Goal: Task Accomplishment & Management: Manage account settings

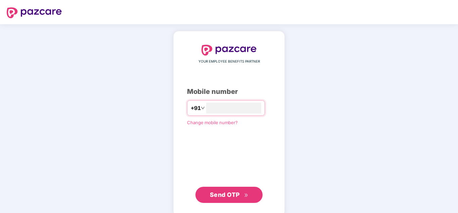
type input "**********"
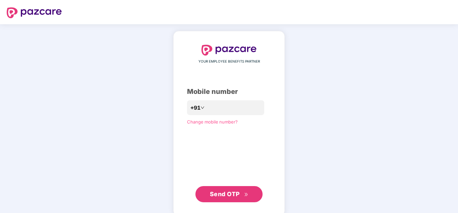
click at [235, 191] on span "Send OTP" at bounding box center [225, 193] width 30 height 7
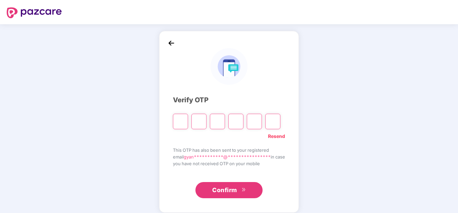
type input "*"
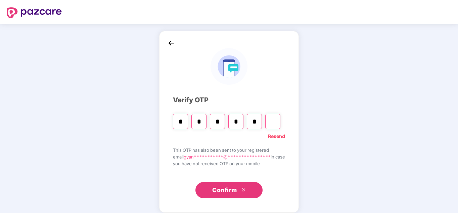
type input "*"
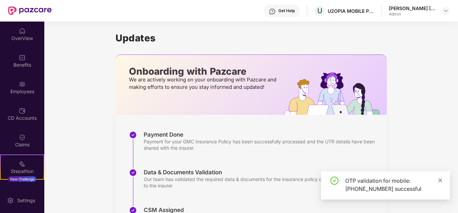
click at [441, 178] on icon "close" at bounding box center [440, 180] width 5 height 5
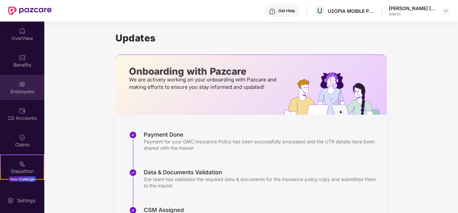
click at [23, 82] on img at bounding box center [22, 84] width 7 height 7
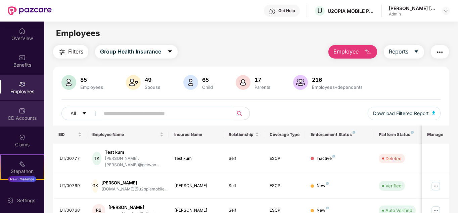
click at [22, 116] on div "CD Accounts" at bounding box center [22, 118] width 44 height 7
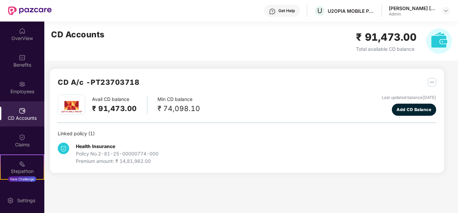
click at [19, 113] on img at bounding box center [22, 110] width 7 height 7
click at [21, 88] on div "Employees" at bounding box center [22, 91] width 44 height 7
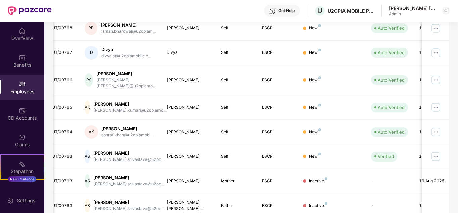
scroll to position [200, 0]
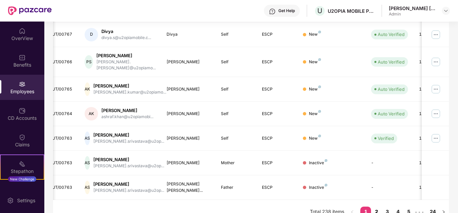
click at [375, 206] on link "2" at bounding box center [376, 211] width 11 height 10
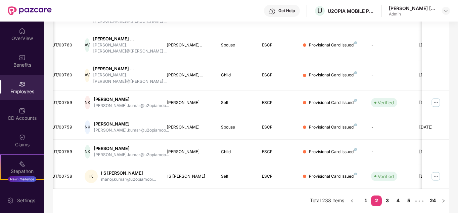
scroll to position [0, 0]
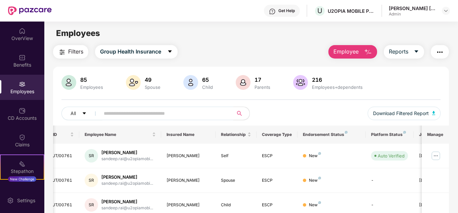
click at [124, 115] on input "text" at bounding box center [164, 113] width 121 height 10
type input "****"
